Goal: Task Accomplishment & Management: Manage account settings

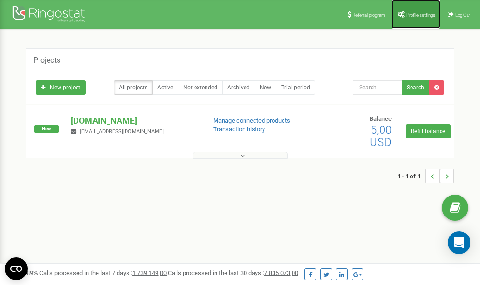
click at [408, 14] on span "Profile settings" at bounding box center [420, 14] width 29 height 5
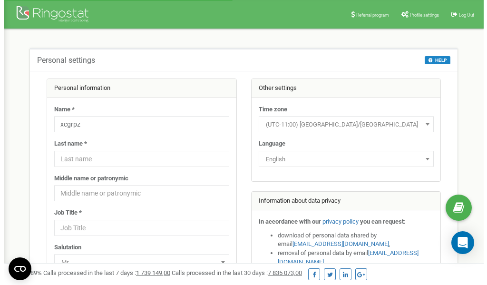
scroll to position [48, 0]
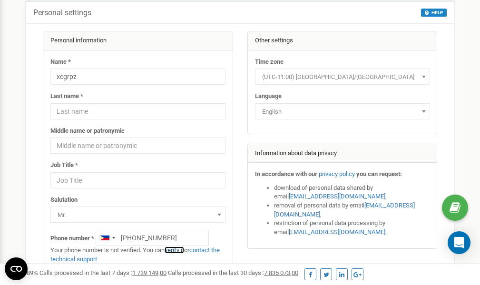
click at [175, 249] on link "verify it" at bounding box center [173, 249] width 19 height 7
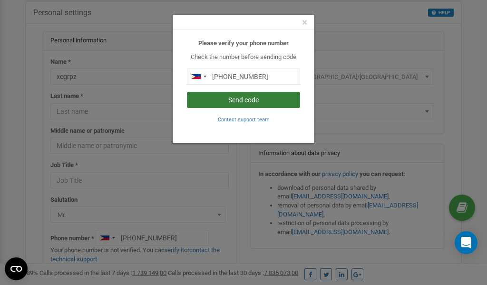
click at [255, 98] on button "Send code" at bounding box center [243, 100] width 113 height 16
